Goal: Information Seeking & Learning: Learn about a topic

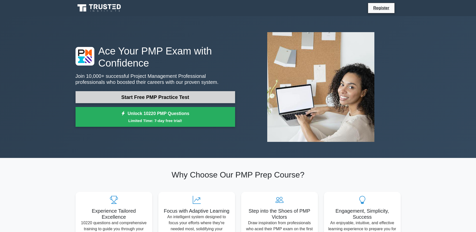
click at [181, 100] on link "Start Free PMP Practice Test" at bounding box center [156, 97] width 160 height 12
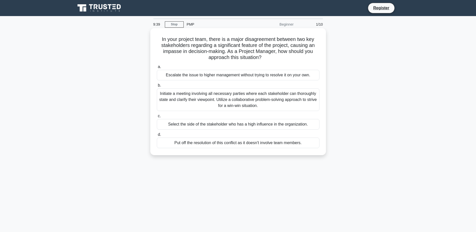
click at [232, 97] on div "Initiate a meeting involving all necessary parties where each stakeholder can t…" at bounding box center [238, 99] width 163 height 23
click at [157, 87] on input "b. Initiate a meeting involving all necessary parties where each stakeholder ca…" at bounding box center [157, 85] width 0 height 3
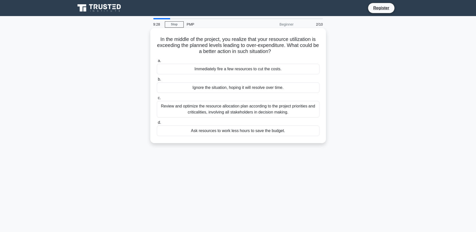
click at [230, 104] on div "Review and optimize the resource allocation plan according to the project prior…" at bounding box center [238, 109] width 163 height 17
click at [157, 100] on input "c. Review and optimize the resource allocation plan according to the project pr…" at bounding box center [157, 97] width 0 height 3
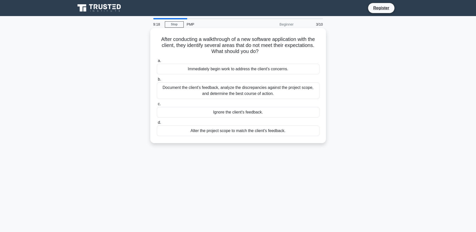
click at [214, 90] on div "Document the client's feedback, analyze the discrepancies against the project s…" at bounding box center [238, 90] width 163 height 17
click at [157, 81] on input "b. Document the client's feedback, analyze the discrepancies against the projec…" at bounding box center [157, 79] width 0 height 3
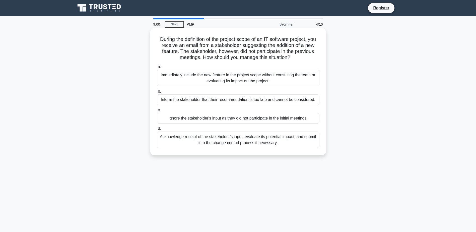
click at [221, 138] on div "Acknowledge receipt of the stakeholder's input, evaluate its potential impact, …" at bounding box center [238, 140] width 163 height 17
click at [157, 130] on input "d. Acknowledge receipt of the stakeholder's input, evaluate its potential impac…" at bounding box center [157, 128] width 0 height 3
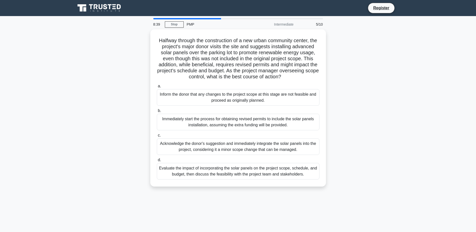
click at [209, 174] on div "Evaluate the impact of incorporating the solar panels on the project scope, sch…" at bounding box center [238, 171] width 163 height 17
click at [157, 162] on input "d. Evaluate the impact of incorporating the solar panels on the project scope, …" at bounding box center [157, 159] width 0 height 3
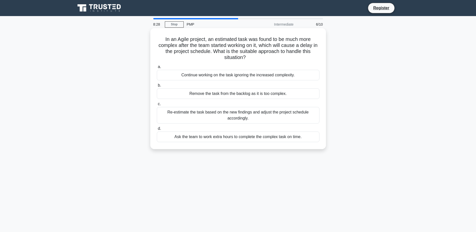
click at [234, 114] on div "Re-estimate the task based on the new findings and adjust the project schedule …" at bounding box center [238, 115] width 163 height 17
click at [157, 106] on input "c. Re-estimate the task based on the new findings and adjust the project schedu…" at bounding box center [157, 103] width 0 height 3
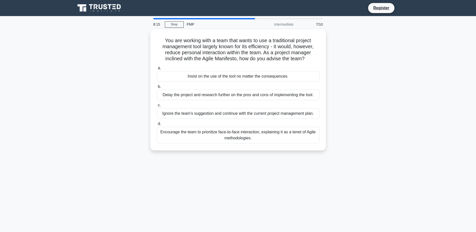
drag, startPoint x: 232, startPoint y: 129, endPoint x: 378, endPoint y: 92, distance: 150.6
click at [378, 92] on div "You are working with a team that wants to use a traditional project management …" at bounding box center [238, 92] width 331 height 127
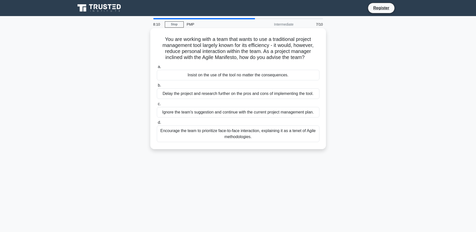
click at [229, 132] on div "Encourage the team to prioritize face-to-face interaction, explaining it as a t…" at bounding box center [238, 133] width 163 height 17
click at [157, 124] on input "d. Encourage the team to prioritize face-to-face interaction, explaining it as …" at bounding box center [157, 122] width 0 height 3
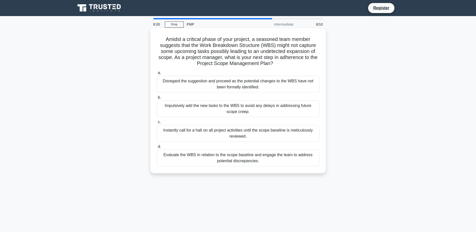
click at [214, 159] on div "Evaluate the WBS in relation to the scope baseline and engage the team to addre…" at bounding box center [238, 158] width 163 height 17
click at [157, 148] on input "d. Evaluate the WBS in relation to the scope baseline and engage the team to ad…" at bounding box center [157, 146] width 0 height 3
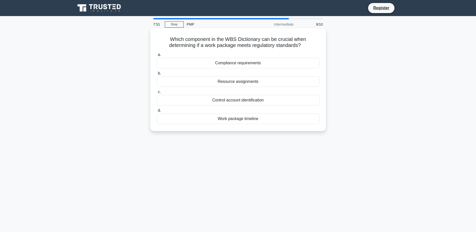
click at [269, 63] on div "Compliance requirements" at bounding box center [238, 63] width 163 height 11
click at [157, 56] on input "a. Compliance requirements" at bounding box center [157, 54] width 0 height 3
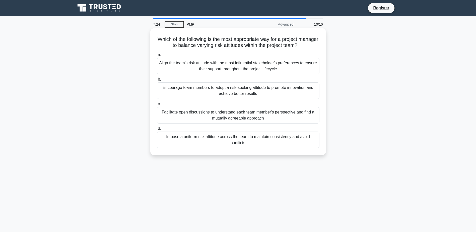
click at [268, 88] on div "Encourage team members to adopt a risk-seeking attitude to promote innovation a…" at bounding box center [238, 90] width 163 height 17
drag, startPoint x: 268, startPoint y: 88, endPoint x: 265, endPoint y: 92, distance: 4.5
click at [266, 92] on div "Encourage team members to adopt a risk-seeking attitude to promote innovation a…" at bounding box center [238, 90] width 163 height 17
click at [157, 81] on input "b. Encourage team members to adopt a risk-seeking attitude to promote innovatio…" at bounding box center [157, 79] width 0 height 3
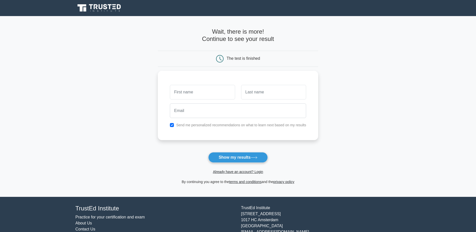
click at [228, 151] on form "Wait, there is more! Continue to see your result The test is finished and the" at bounding box center [238, 106] width 160 height 157
click at [228, 157] on button "Show my results" at bounding box center [237, 157] width 59 height 11
